Goal: Information Seeking & Learning: Learn about a topic

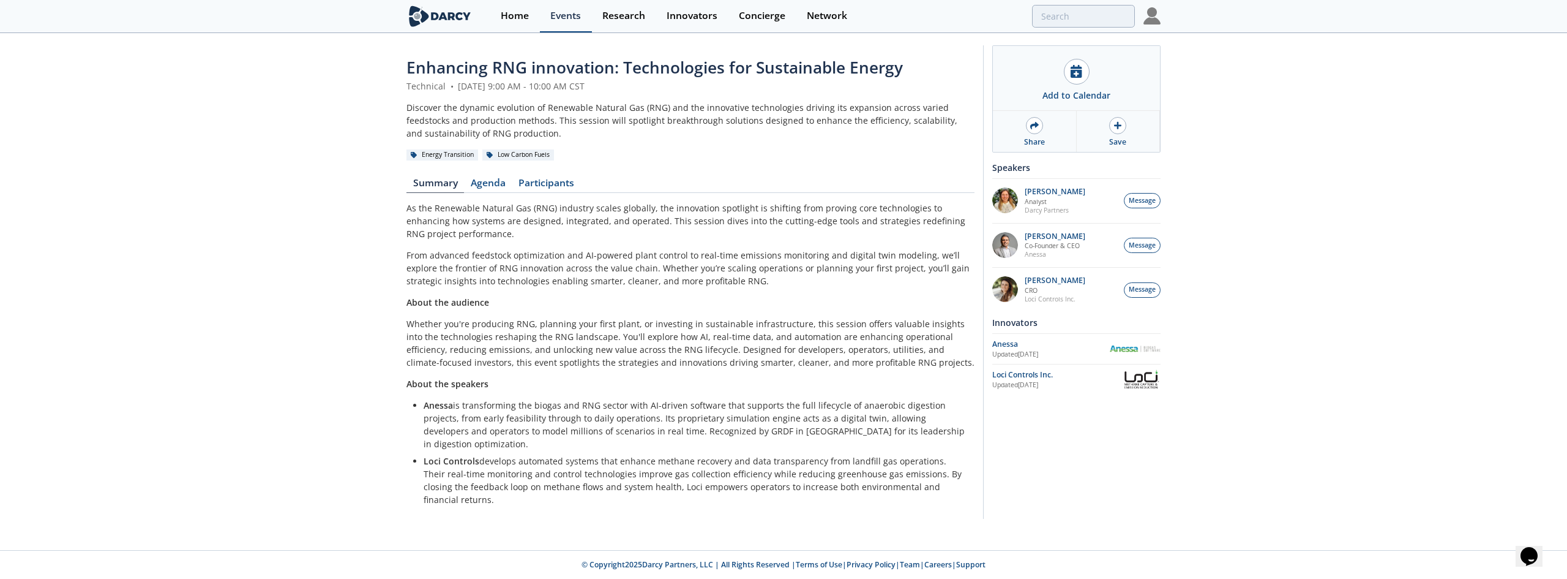
click at [570, 17] on div "Events" at bounding box center [565, 16] width 31 height 10
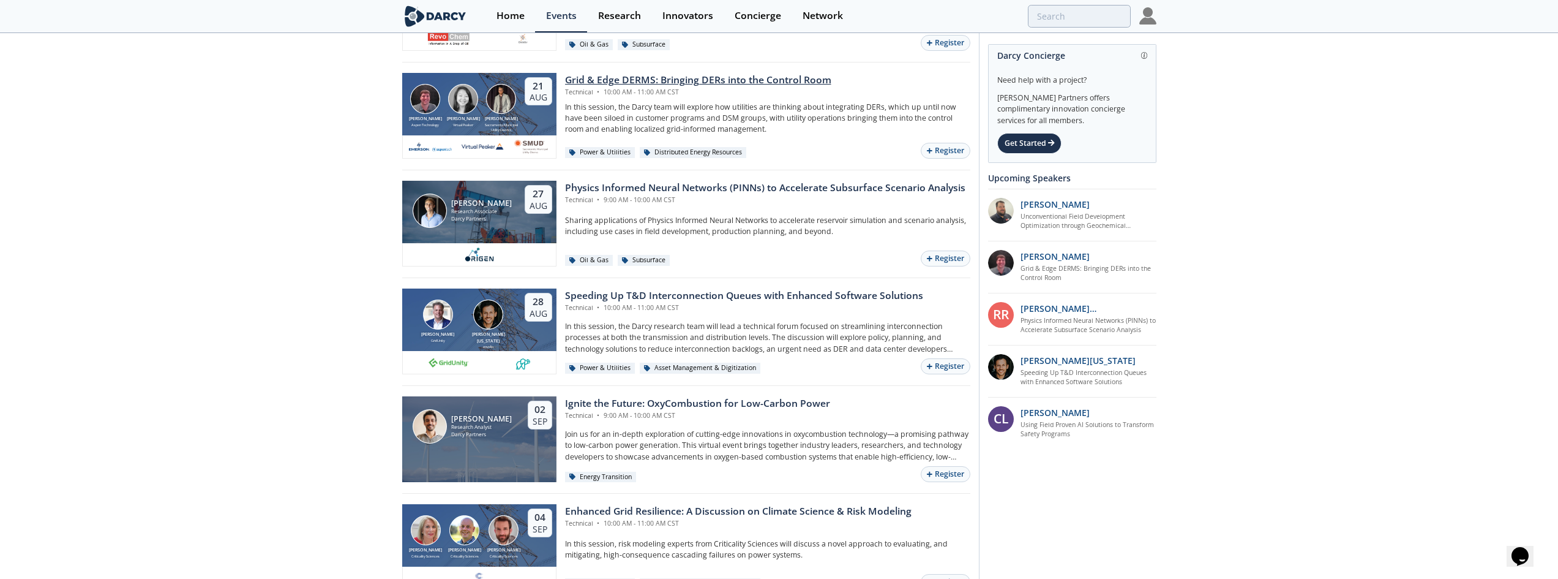
scroll to position [122, 0]
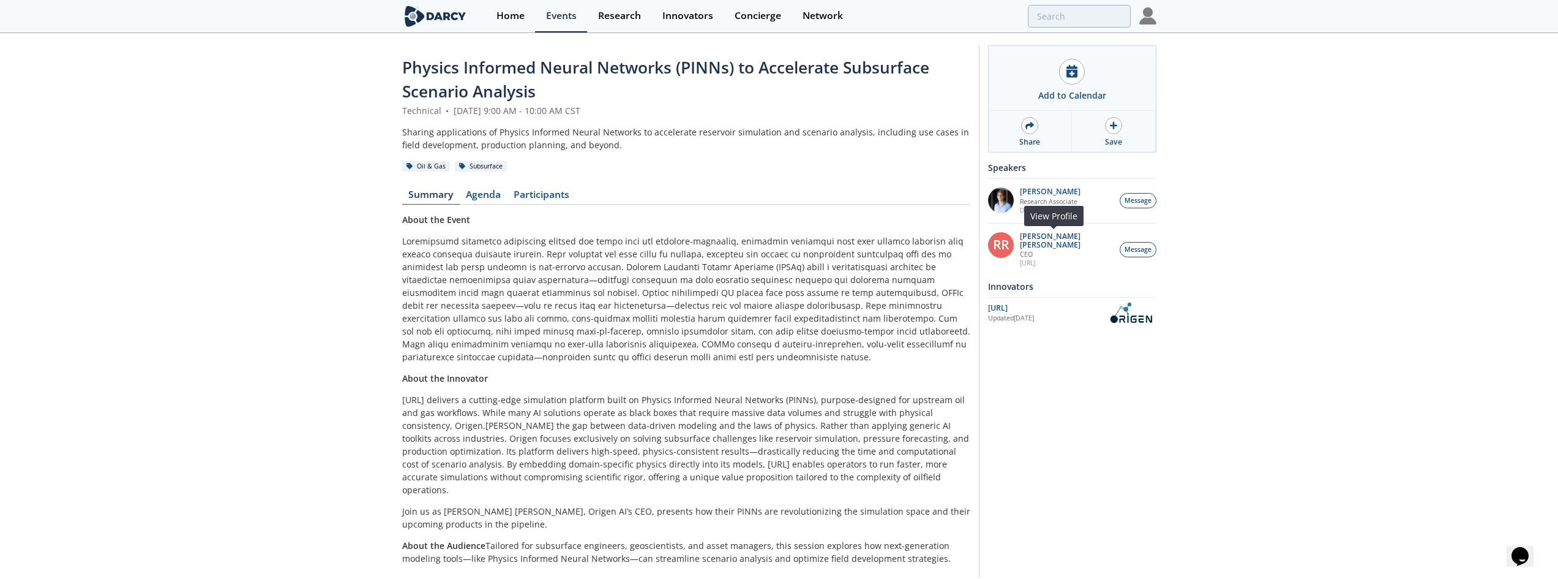
click at [1027, 250] on p "CEO" at bounding box center [1066, 254] width 93 height 9
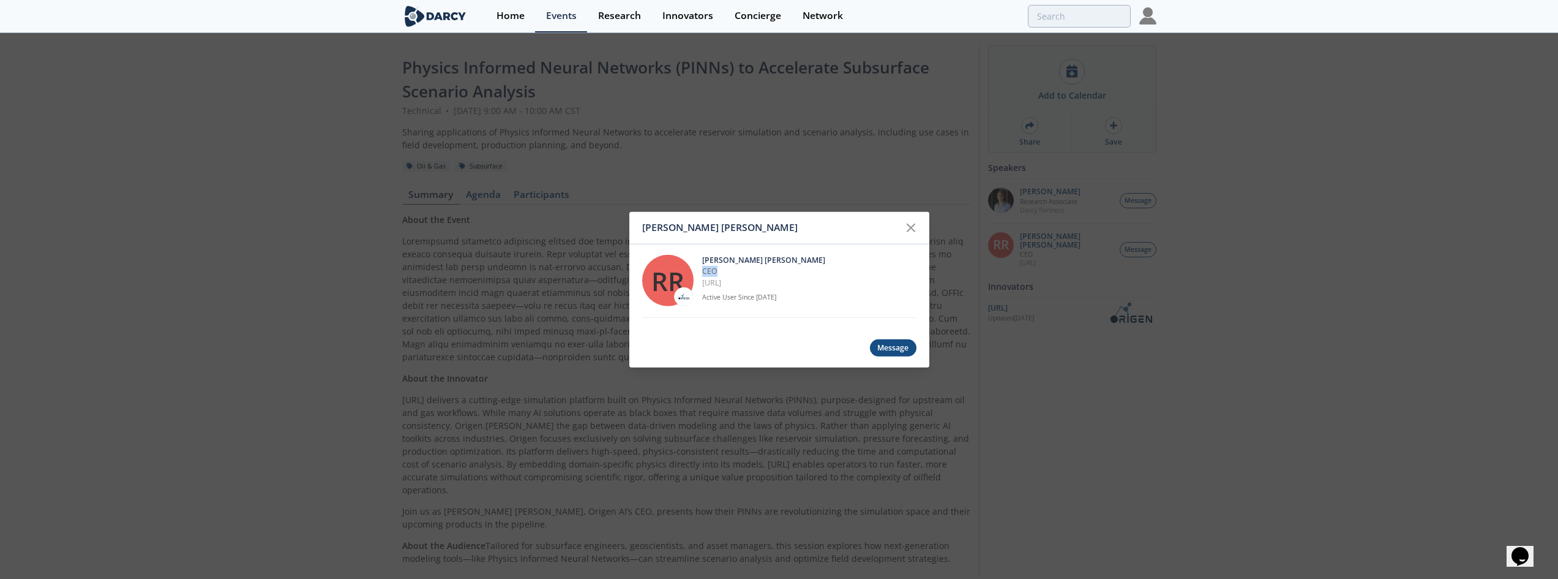
drag, startPoint x: 725, startPoint y: 269, endPoint x: 700, endPoint y: 269, distance: 25.1
click at [700, 269] on div "RR Ruben Rodriguez Torrado CEO OriGen.AI Active User Since Mar. 2022" at bounding box center [779, 280] width 274 height 73
copy p "CEO"
drag, startPoint x: 752, startPoint y: 280, endPoint x: 702, endPoint y: 281, distance: 49.6
click at [702, 281] on p "OriGen.AI" at bounding box center [809, 282] width 214 height 11
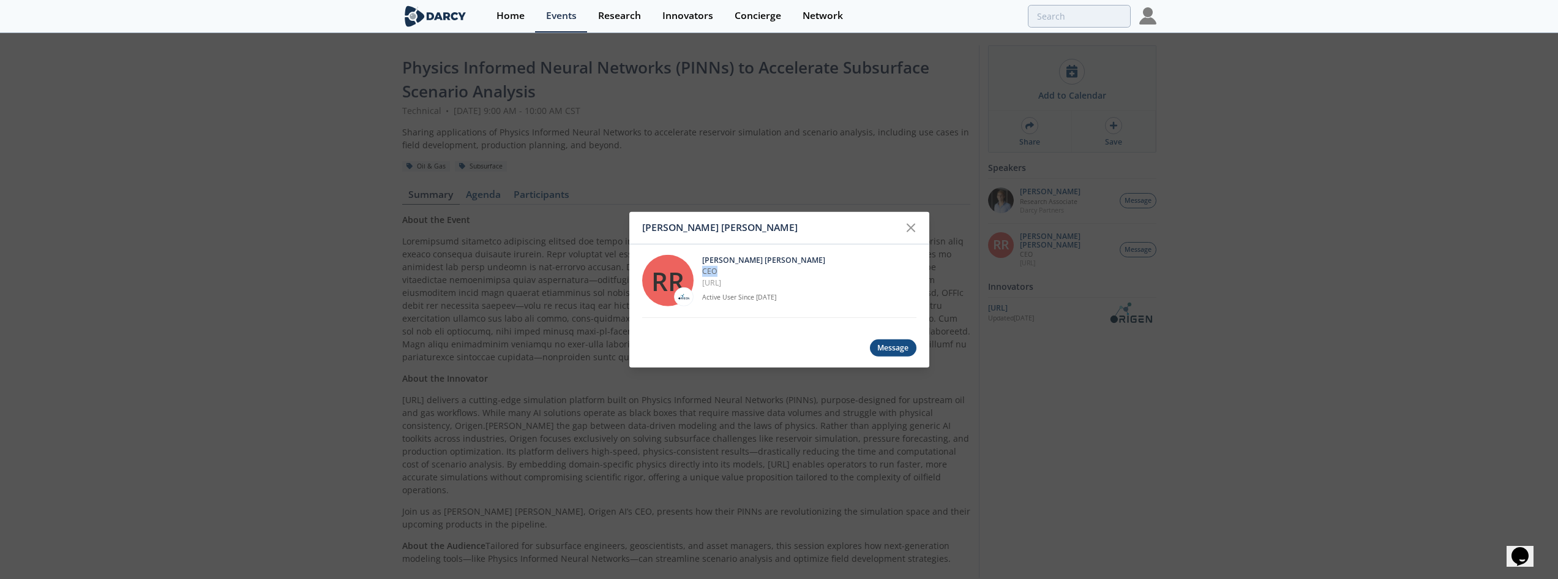
copy link "OriGen.AI"
